Goal: Download file/media

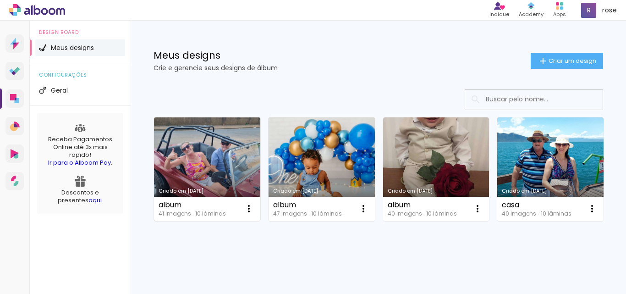
click at [234, 160] on link "Criado em [DATE]" at bounding box center [207, 168] width 106 height 103
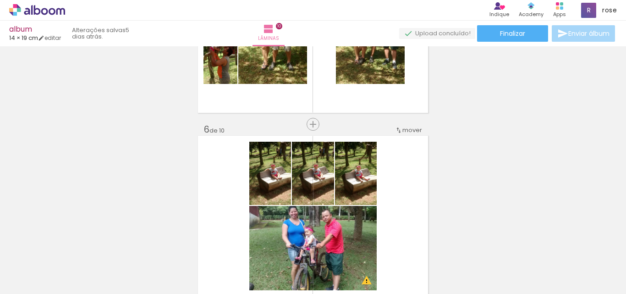
scroll to position [762, 0]
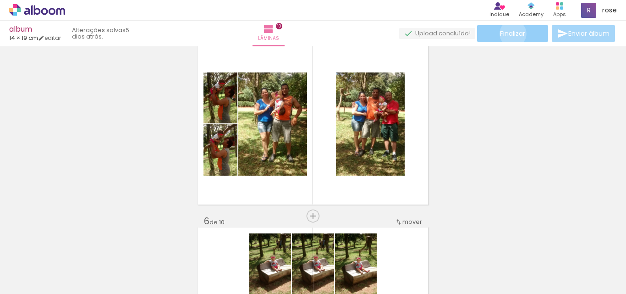
click at [509, 33] on span "Finalizar" at bounding box center [512, 33] width 25 height 6
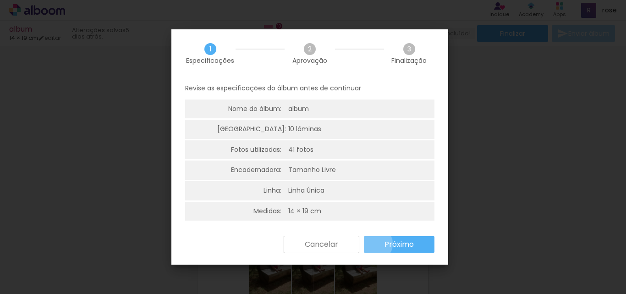
click at [376, 244] on paper-button "Próximo" at bounding box center [399, 244] width 71 height 16
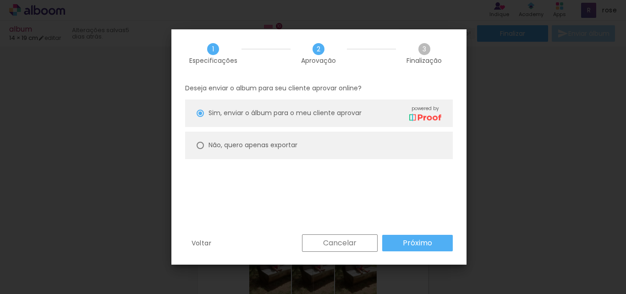
click at [201, 149] on paper-radio-button "Não, quero apenas exportar" at bounding box center [318, 144] width 267 height 27
type paper-radio-button "on"
click at [0, 0] on slot "Próximo" at bounding box center [0, 0] width 0 height 0
type input "Alta, 300 DPI"
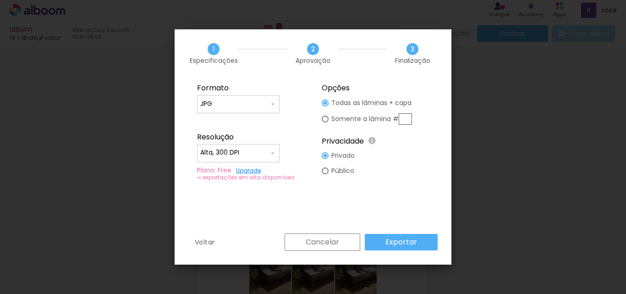
click at [262, 108] on input "JPG" at bounding box center [234, 103] width 69 height 9
click at [232, 117] on paper-item "PDF" at bounding box center [238, 121] width 82 height 18
type input "PDF"
click at [0, 0] on slot "Exportar" at bounding box center [0, 0] width 0 height 0
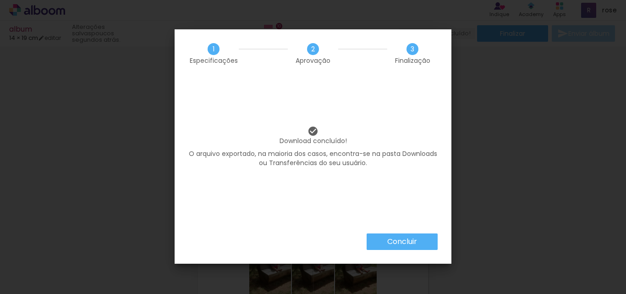
click at [0, 0] on slot "Concluir" at bounding box center [0, 0] width 0 height 0
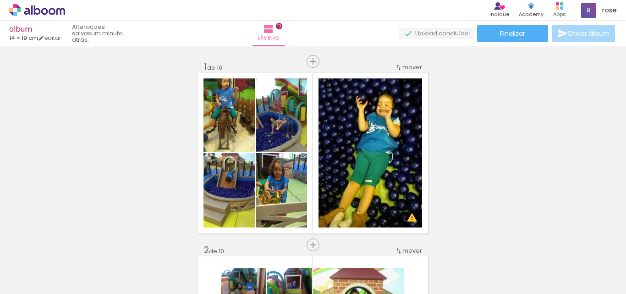
scroll to position [762, 0]
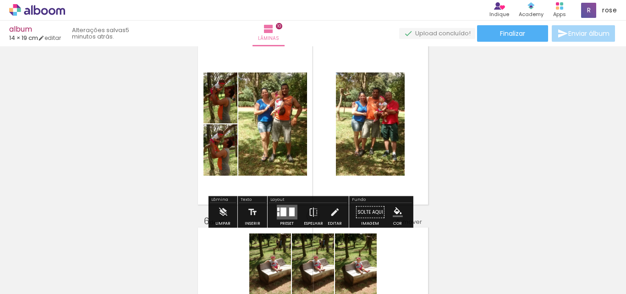
click at [50, 10] on icon at bounding box center [52, 11] width 7 height 7
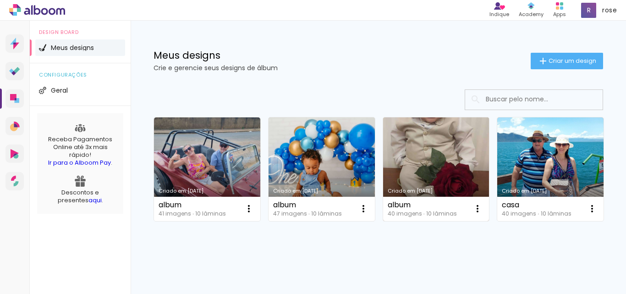
click at [412, 156] on link "Criado em [DATE]" at bounding box center [436, 168] width 106 height 103
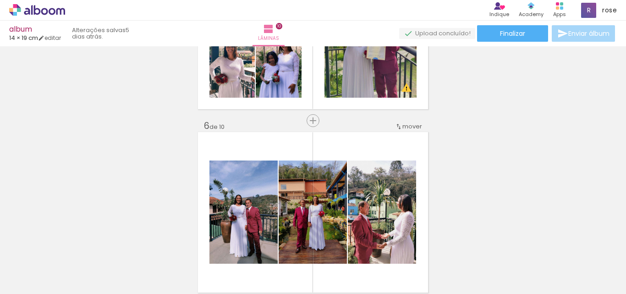
scroll to position [870, 0]
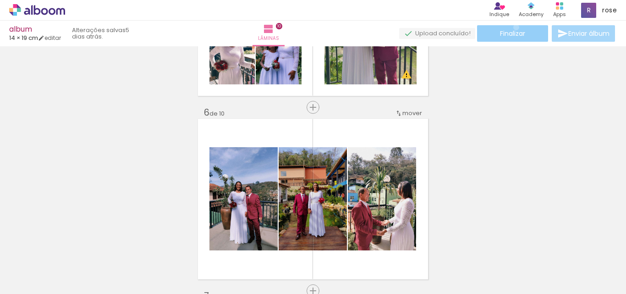
click at [512, 27] on paper-button "Finalizar" at bounding box center [512, 33] width 71 height 16
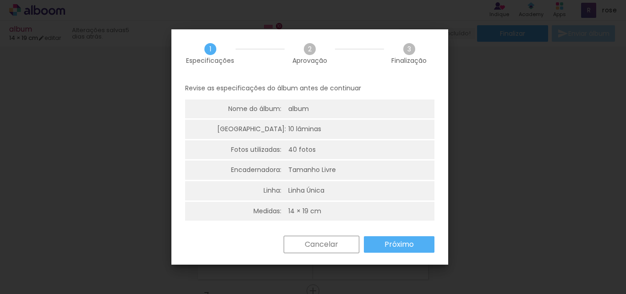
click at [493, 85] on iron-overlay-backdrop at bounding box center [313, 147] width 626 height 294
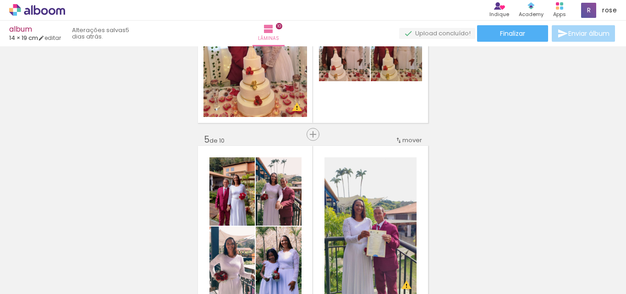
scroll to position [687, 0]
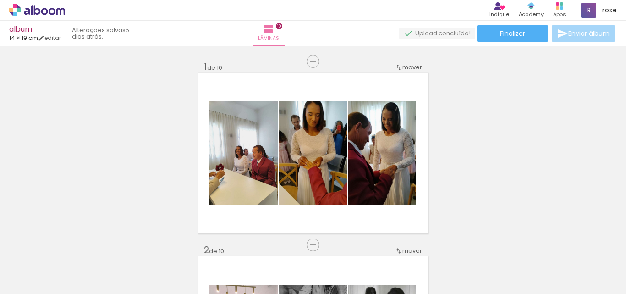
scroll to position [687, 0]
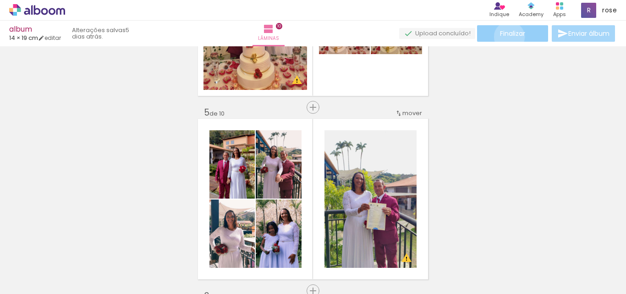
click at [506, 37] on span "Finalizar" at bounding box center [512, 33] width 25 height 6
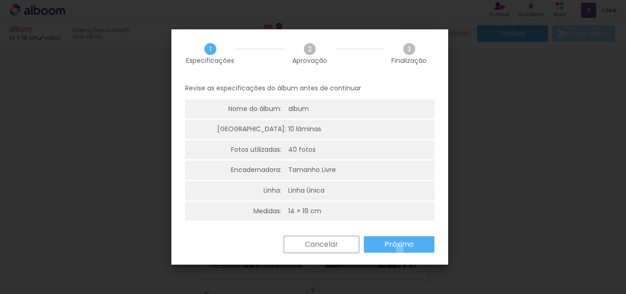
click at [399, 249] on paper-button "Próximo" at bounding box center [399, 244] width 71 height 16
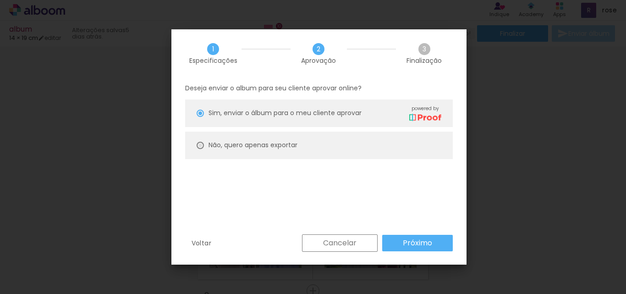
click at [203, 144] on div at bounding box center [199, 145] width 7 height 7
type paper-radio-button "on"
click at [0, 0] on slot "Próximo" at bounding box center [0, 0] width 0 height 0
type input "Alta, 300 DPI"
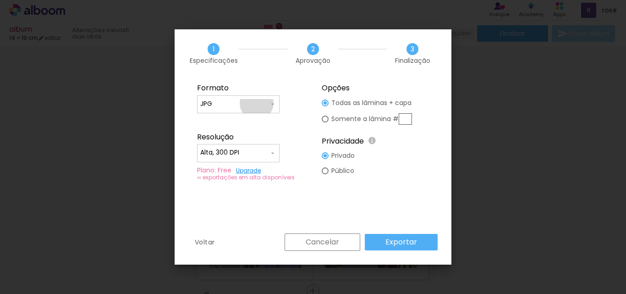
click at [256, 103] on input "JPG" at bounding box center [234, 103] width 69 height 9
click at [238, 120] on paper-item "PDF" at bounding box center [238, 121] width 82 height 18
type input "PDF"
click at [0, 0] on slot "Exportar" at bounding box center [0, 0] width 0 height 0
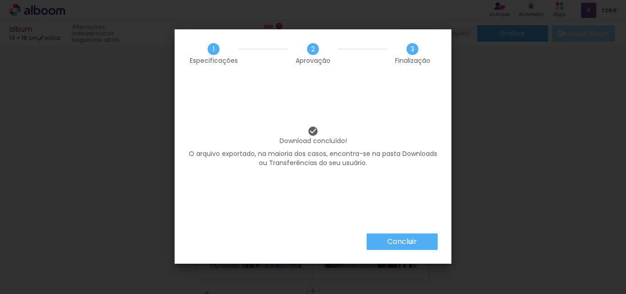
click at [0, 0] on slot "Concluir" at bounding box center [0, 0] width 0 height 0
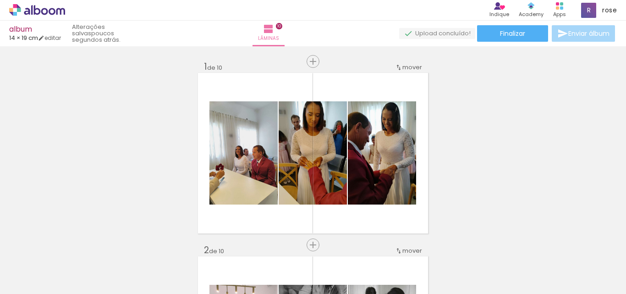
scroll to position [687, 0]
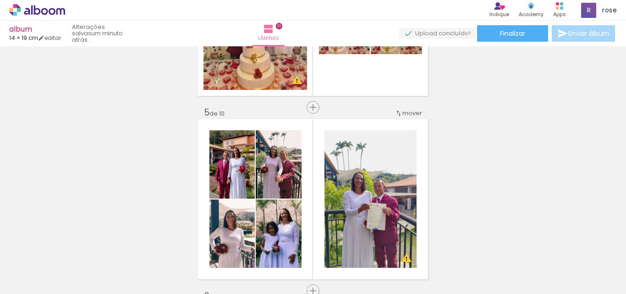
click at [45, 10] on icon at bounding box center [44, 11] width 7 height 7
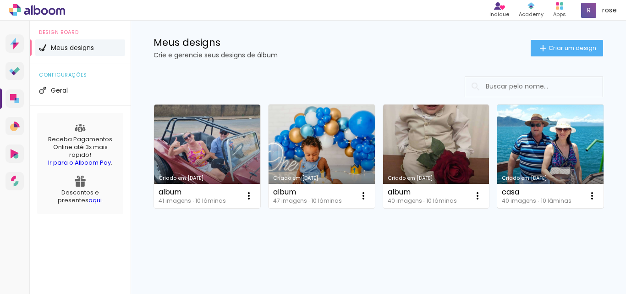
scroll to position [92, 0]
click at [497, 184] on link "Criado em [DATE]" at bounding box center [550, 155] width 106 height 103
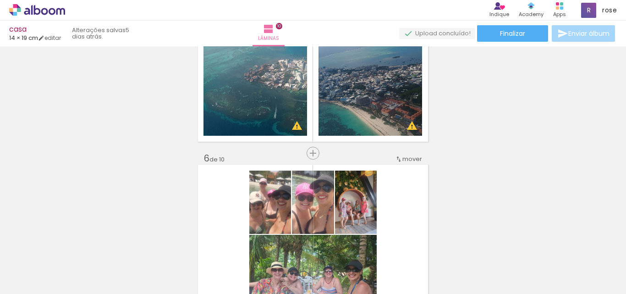
scroll to position [641, 0]
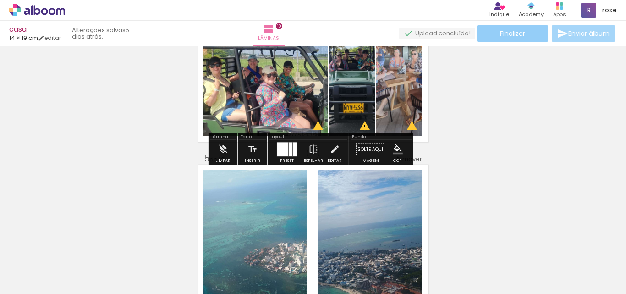
click at [494, 41] on paper-button "Finalizar" at bounding box center [512, 33] width 71 height 16
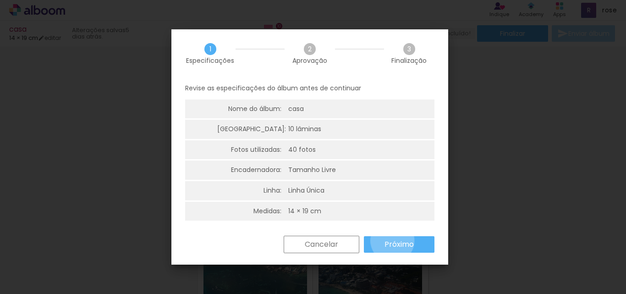
click at [0, 0] on slot "Próximo" at bounding box center [0, 0] width 0 height 0
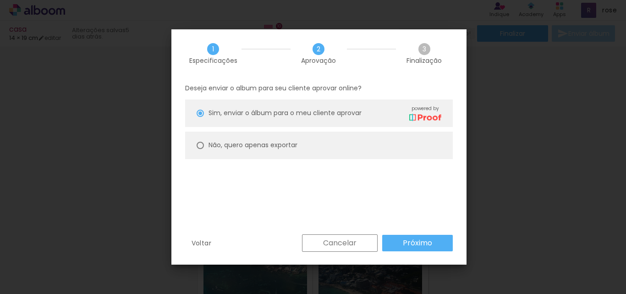
click at [205, 147] on paper-radio-button "Não, quero apenas exportar" at bounding box center [318, 144] width 267 height 27
type paper-radio-button "on"
click at [0, 0] on slot "Próximo" at bounding box center [0, 0] width 0 height 0
type input "Alta, 300 DPI"
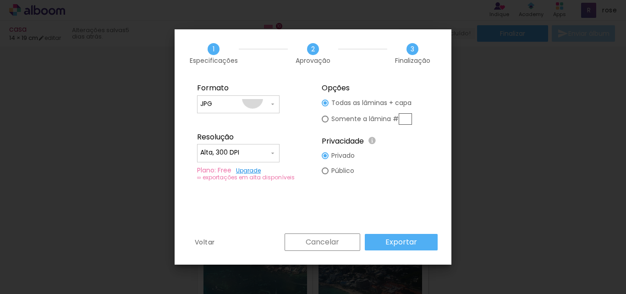
click at [252, 98] on paper-input-container "JPG" at bounding box center [238, 104] width 82 height 18
click at [236, 114] on paper-item "PDF" at bounding box center [238, 121] width 82 height 18
type input "PDF"
click at [418, 245] on paper-button "Exportar" at bounding box center [401, 242] width 73 height 16
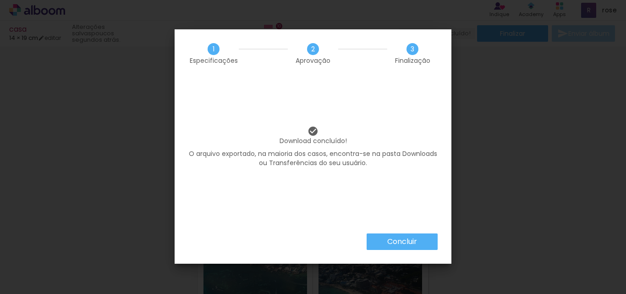
click at [0, 0] on slot "Concluir" at bounding box center [0, 0] width 0 height 0
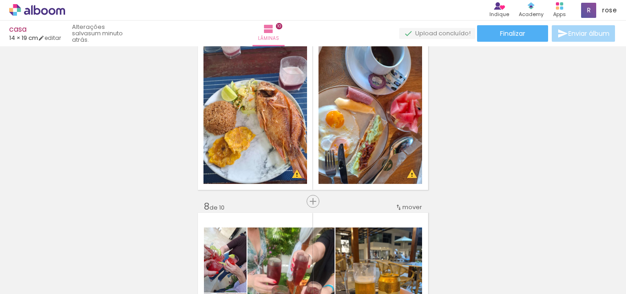
scroll to position [1145, 0]
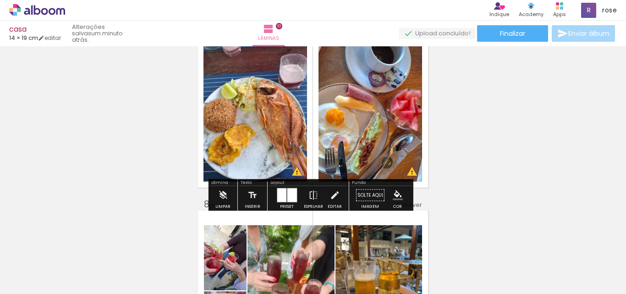
click at [38, 5] on icon at bounding box center [37, 10] width 56 height 12
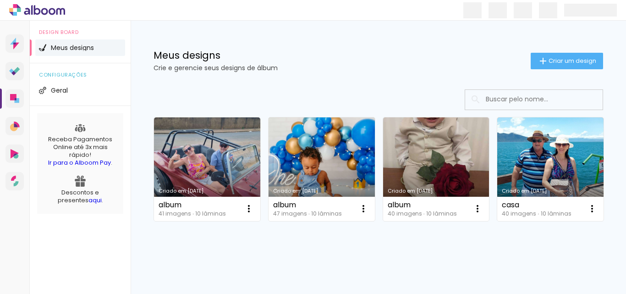
click at [324, 163] on link "Criado em [DATE]" at bounding box center [321, 168] width 106 height 103
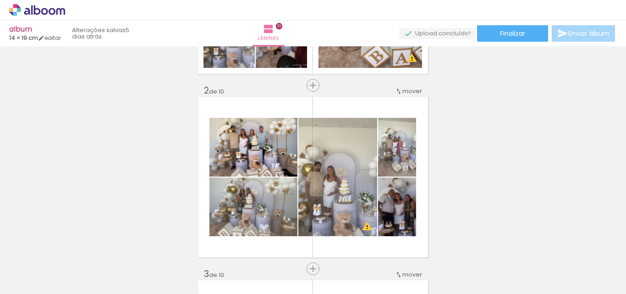
scroll to position [183, 0]
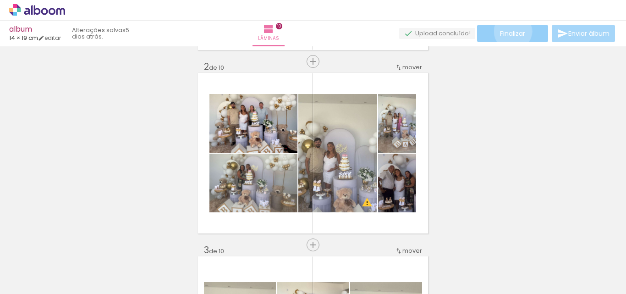
click at [509, 31] on span "Finalizar" at bounding box center [512, 33] width 25 height 6
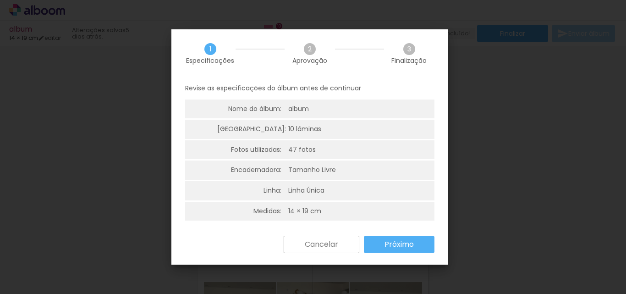
click at [0, 0] on slot "Próximo" at bounding box center [0, 0] width 0 height 0
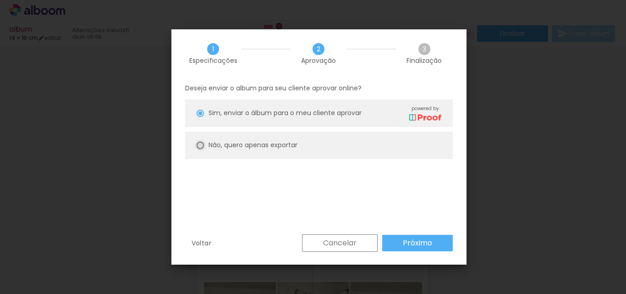
click at [199, 147] on div at bounding box center [199, 145] width 7 height 7
type paper-radio-button "on"
click at [0, 0] on slot "Próximo" at bounding box center [0, 0] width 0 height 0
type input "Alta, 300 DPI"
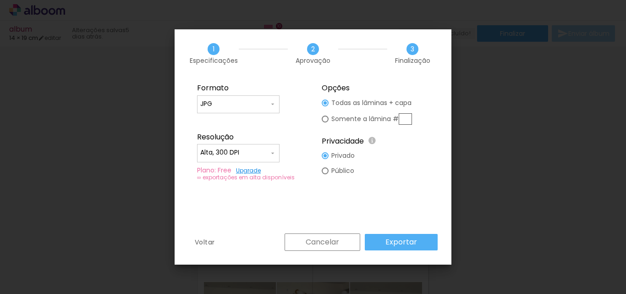
click at [228, 109] on div at bounding box center [238, 108] width 76 height 1
click at [223, 119] on paper-item "PDF" at bounding box center [238, 121] width 82 height 18
type input "PDF"
click at [425, 244] on paper-button "Exportar" at bounding box center [401, 242] width 73 height 16
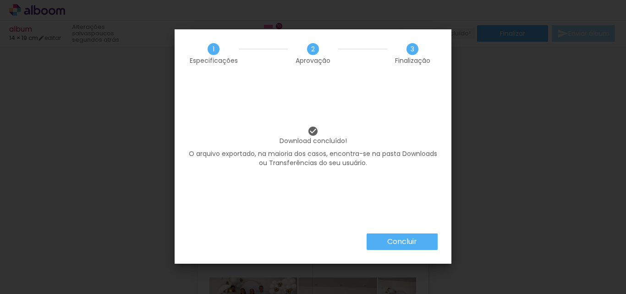
click at [0, 0] on slot "Concluir" at bounding box center [0, 0] width 0 height 0
click at [393, 237] on iron-overlay-backdrop at bounding box center [313, 147] width 626 height 294
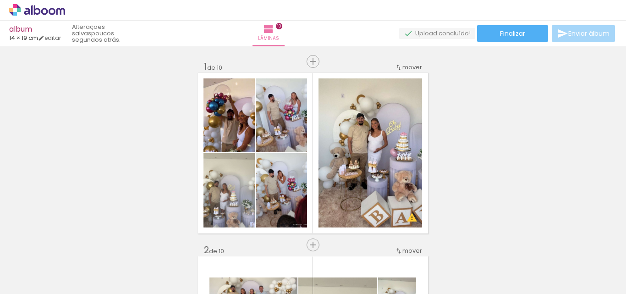
scroll to position [183, 0]
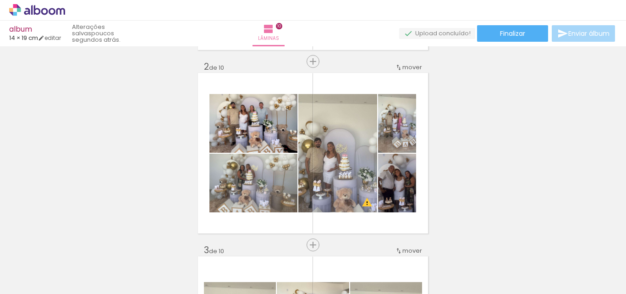
click at [36, 5] on icon at bounding box center [37, 10] width 56 height 12
